Goal: Task Accomplishment & Management: Use online tool/utility

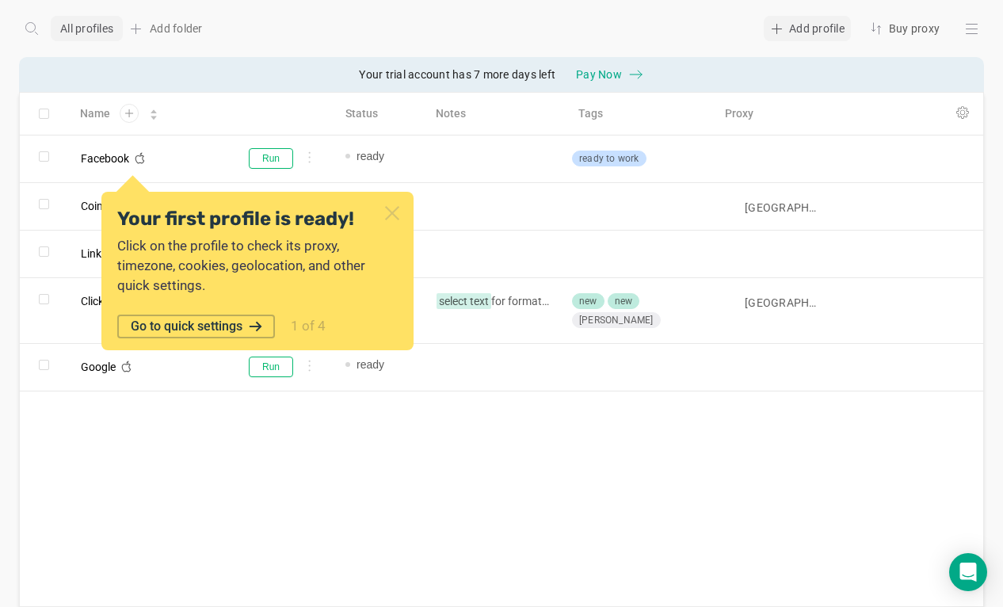
drag, startPoint x: 794, startPoint y: 35, endPoint x: 785, endPoint y: 35, distance: 9.5
click at [794, 35] on div "Add profile" at bounding box center [806, 28] width 87 height 25
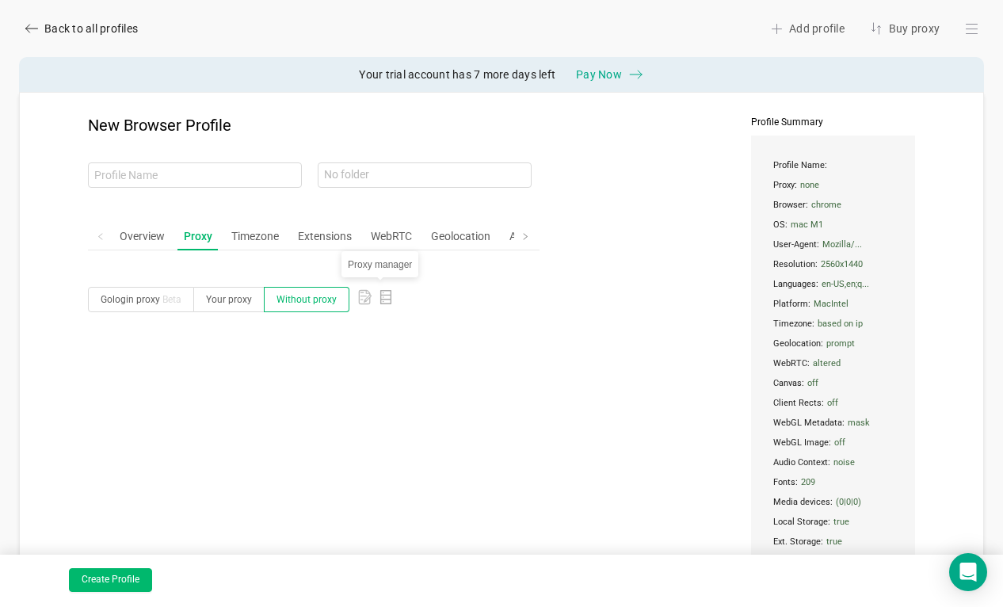
click at [381, 301] on icon "icon: database" at bounding box center [386, 297] width 14 height 14
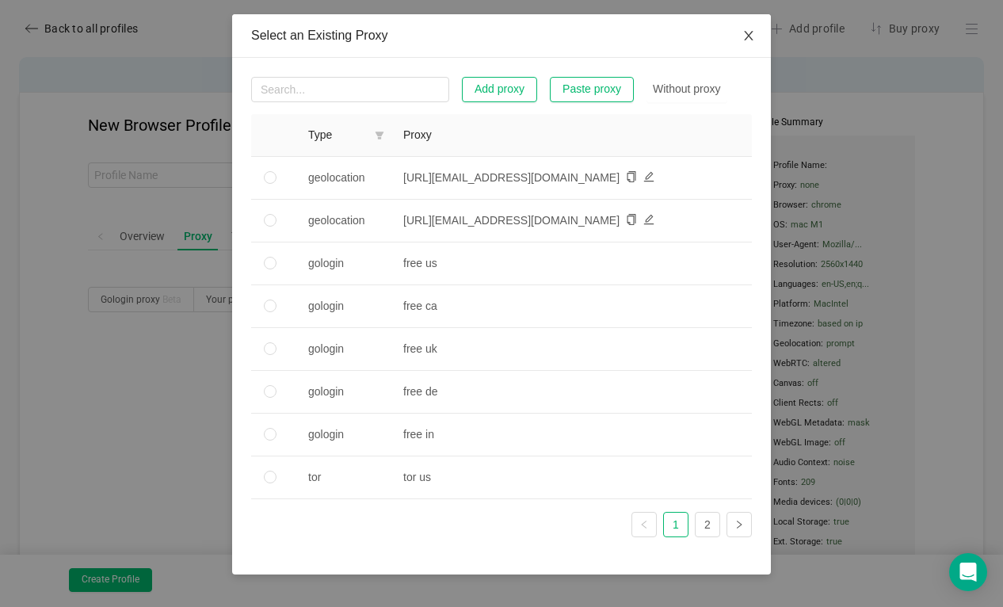
click at [743, 44] on span "Close" at bounding box center [748, 36] width 44 height 44
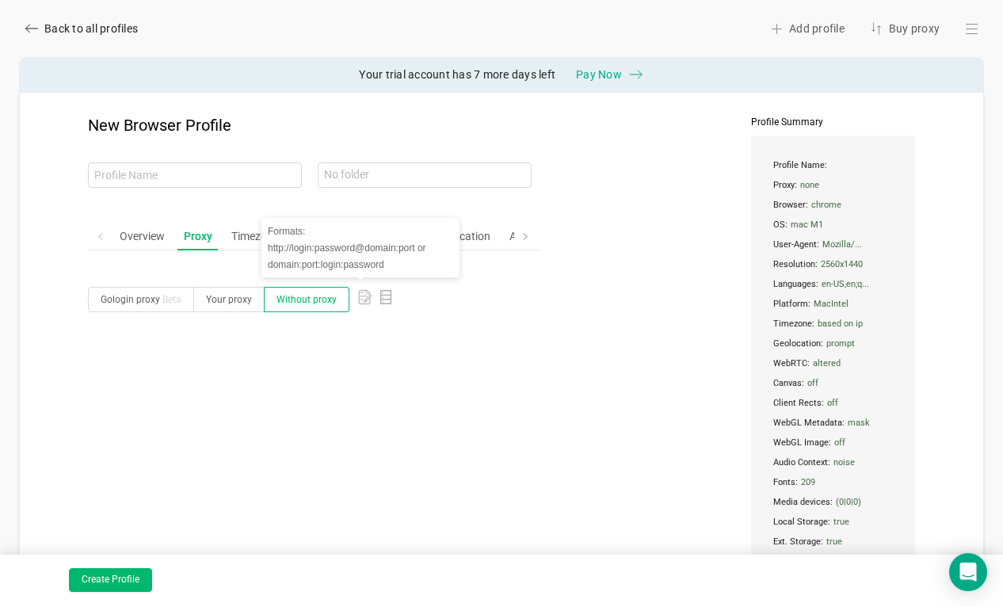
click at [358, 294] on rect at bounding box center [364, 297] width 13 height 16
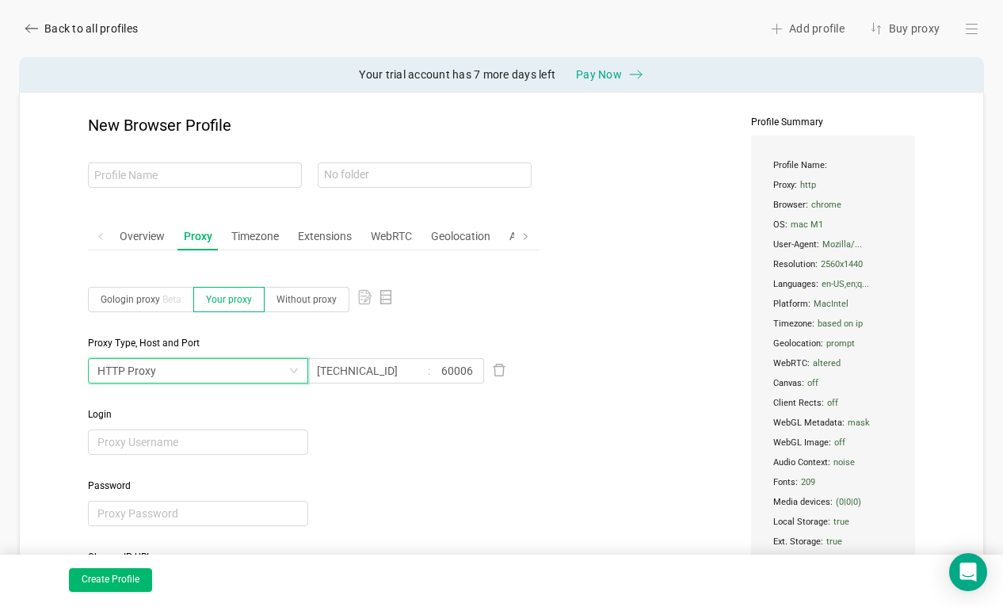
click at [237, 375] on div "HTTP Proxy" at bounding box center [192, 371] width 191 height 24
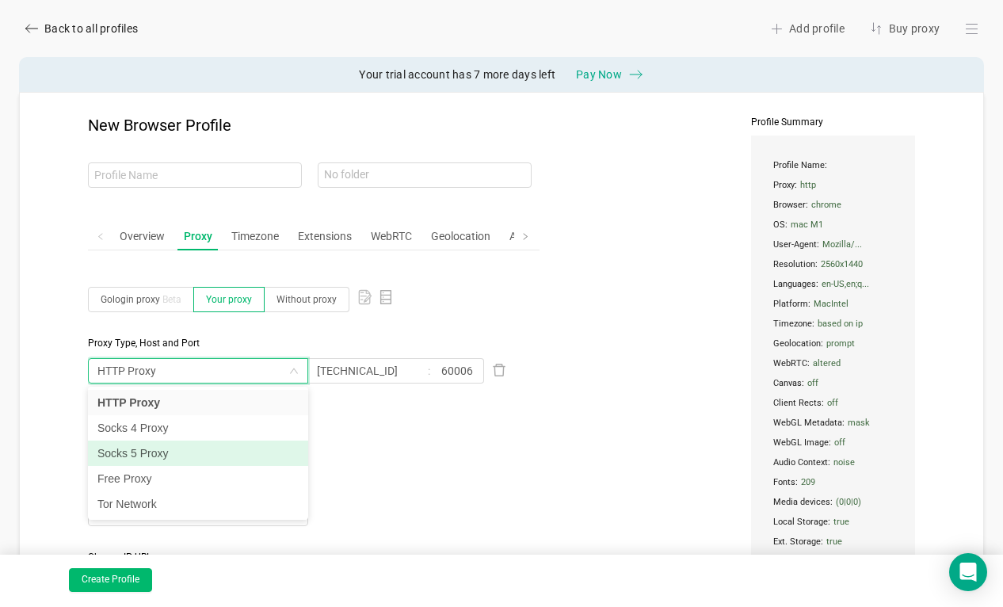
click at [197, 447] on li "Socks 5 Proxy" at bounding box center [198, 452] width 220 height 25
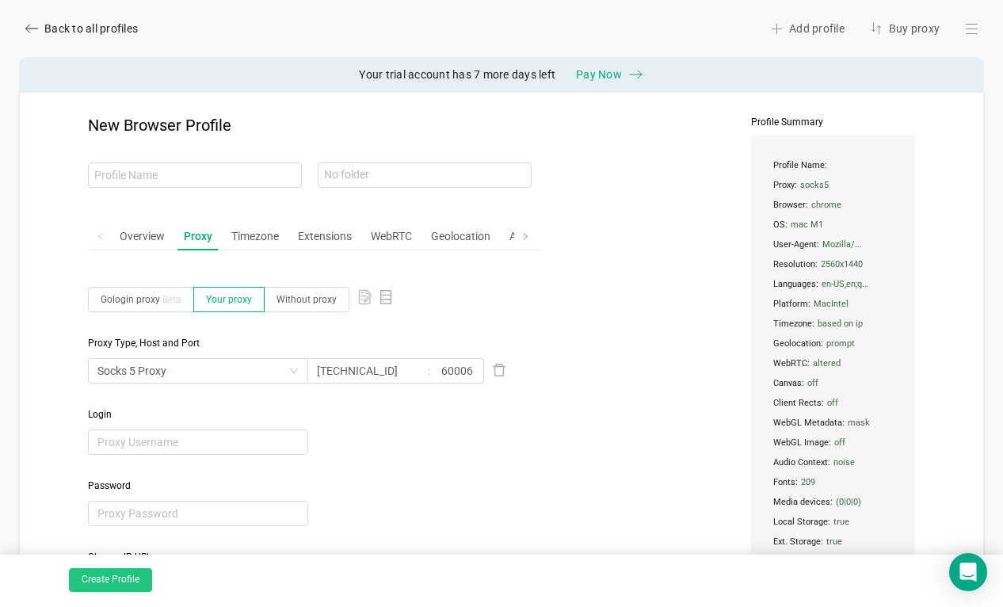
click at [127, 578] on button "Create Profile" at bounding box center [110, 580] width 83 height 24
type input "shiny-leaf"
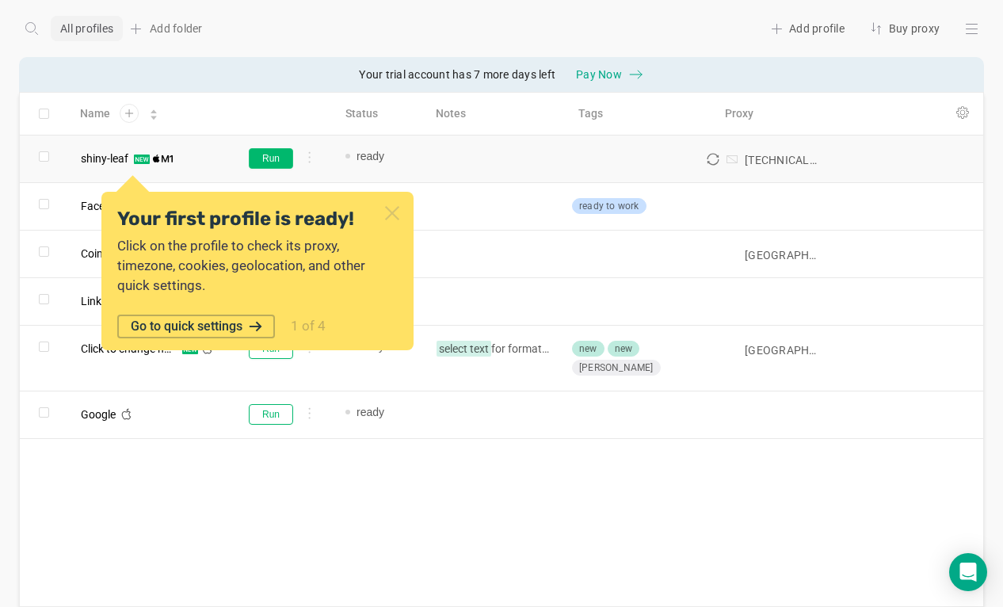
click at [273, 156] on button "Run" at bounding box center [271, 158] width 44 height 21
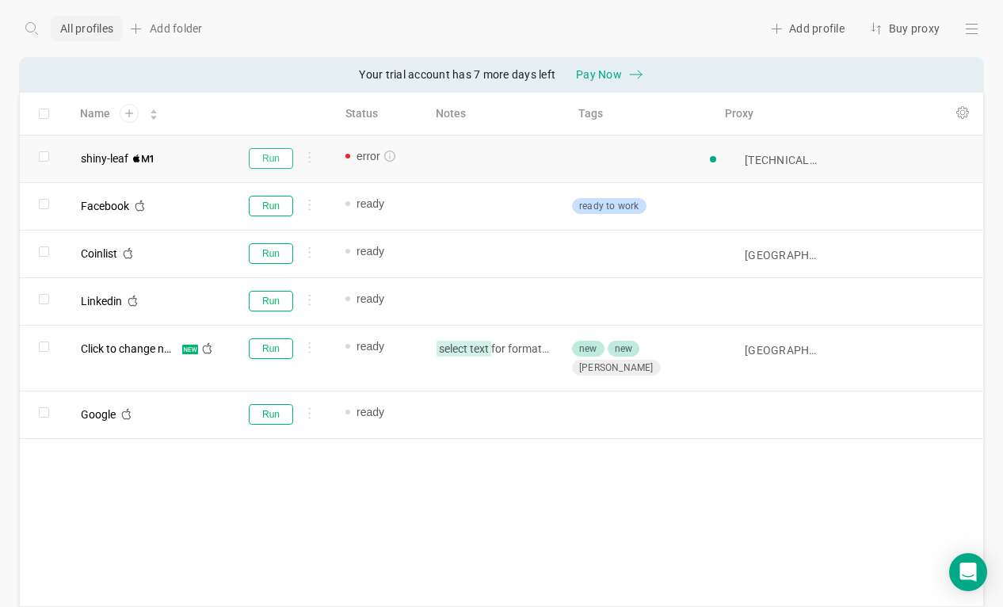
click at [273, 156] on button "Run" at bounding box center [271, 158] width 44 height 21
click at [392, 154] on icon "icon: info-circle" at bounding box center [389, 155] width 11 height 11
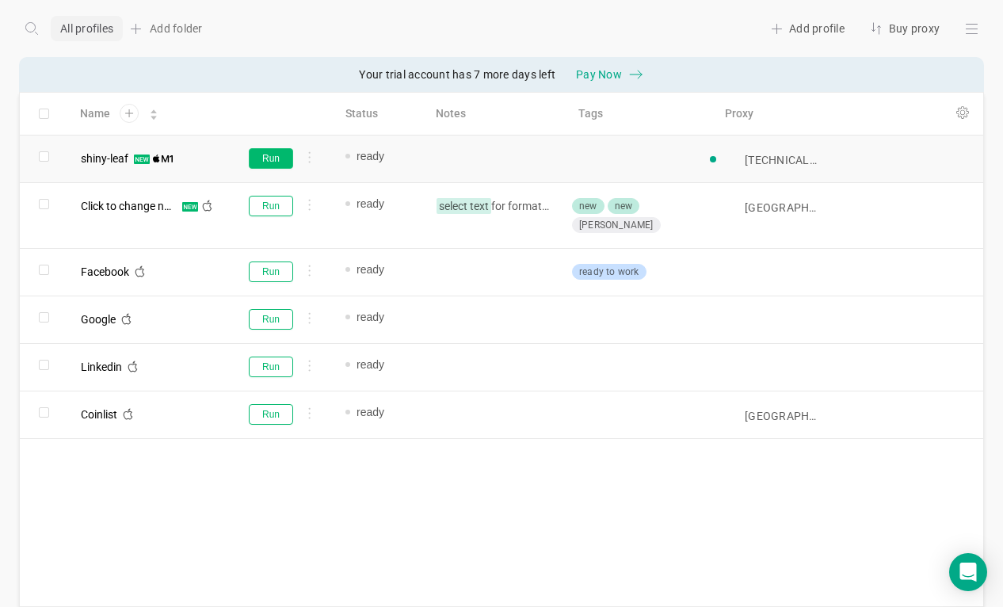
click at [273, 156] on button "Run" at bounding box center [271, 158] width 44 height 21
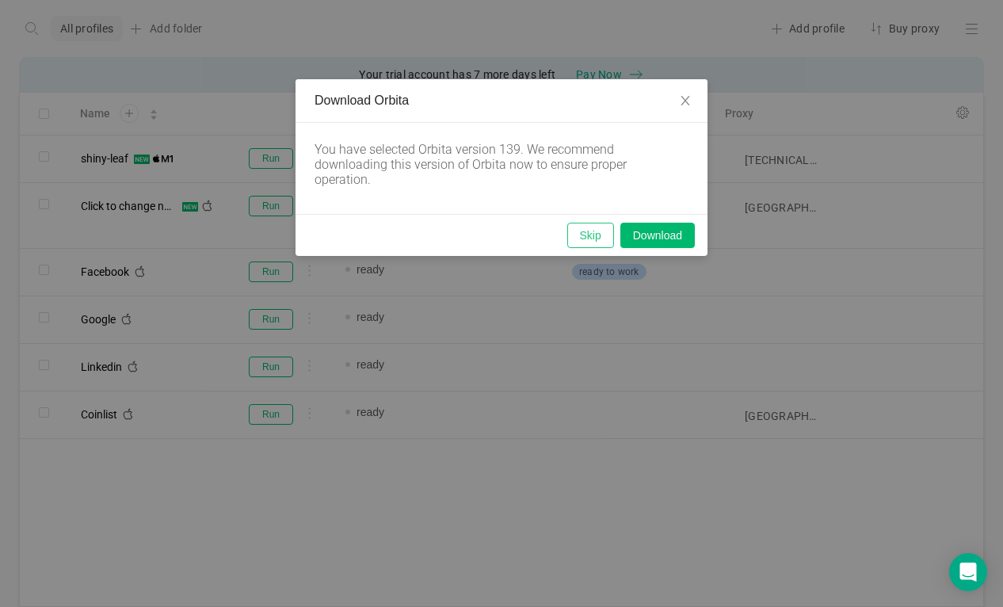
click at [596, 235] on button "Skip" at bounding box center [590, 235] width 47 height 25
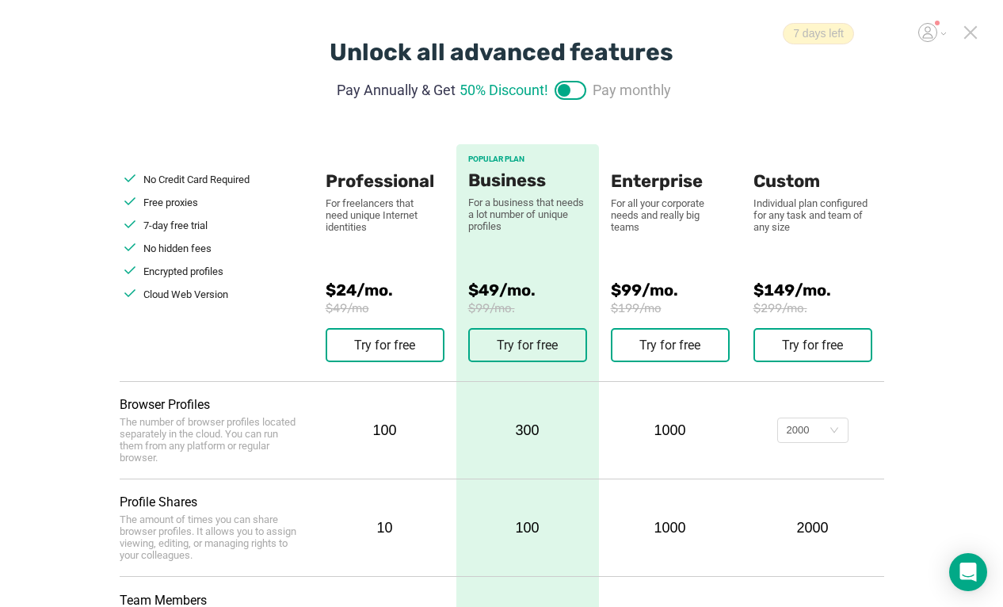
click at [967, 36] on icon at bounding box center [970, 32] width 14 height 14
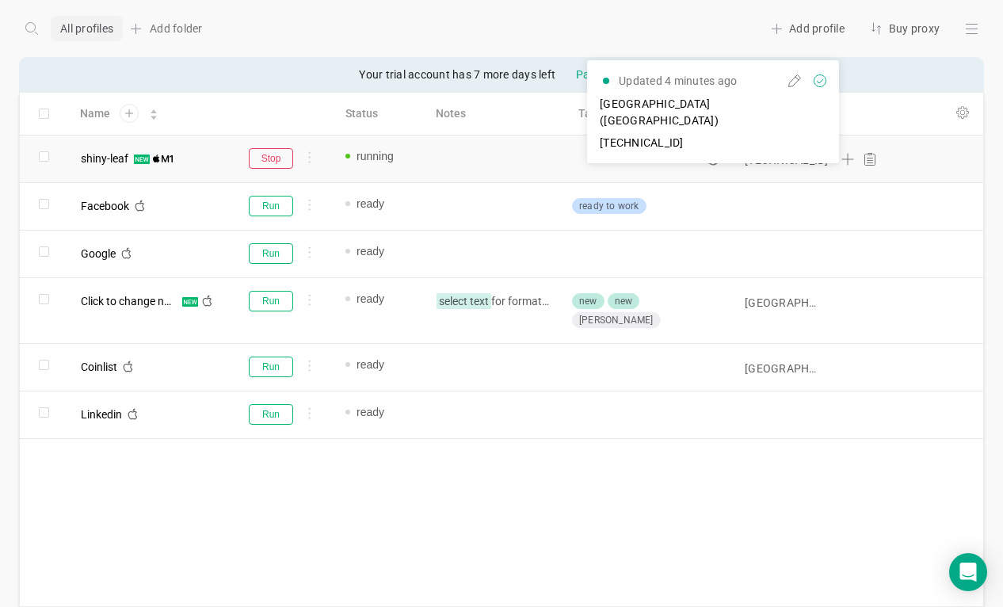
click at [714, 158] on icon "icon: sync" at bounding box center [712, 159] width 13 height 13
